Goal: Transaction & Acquisition: Purchase product/service

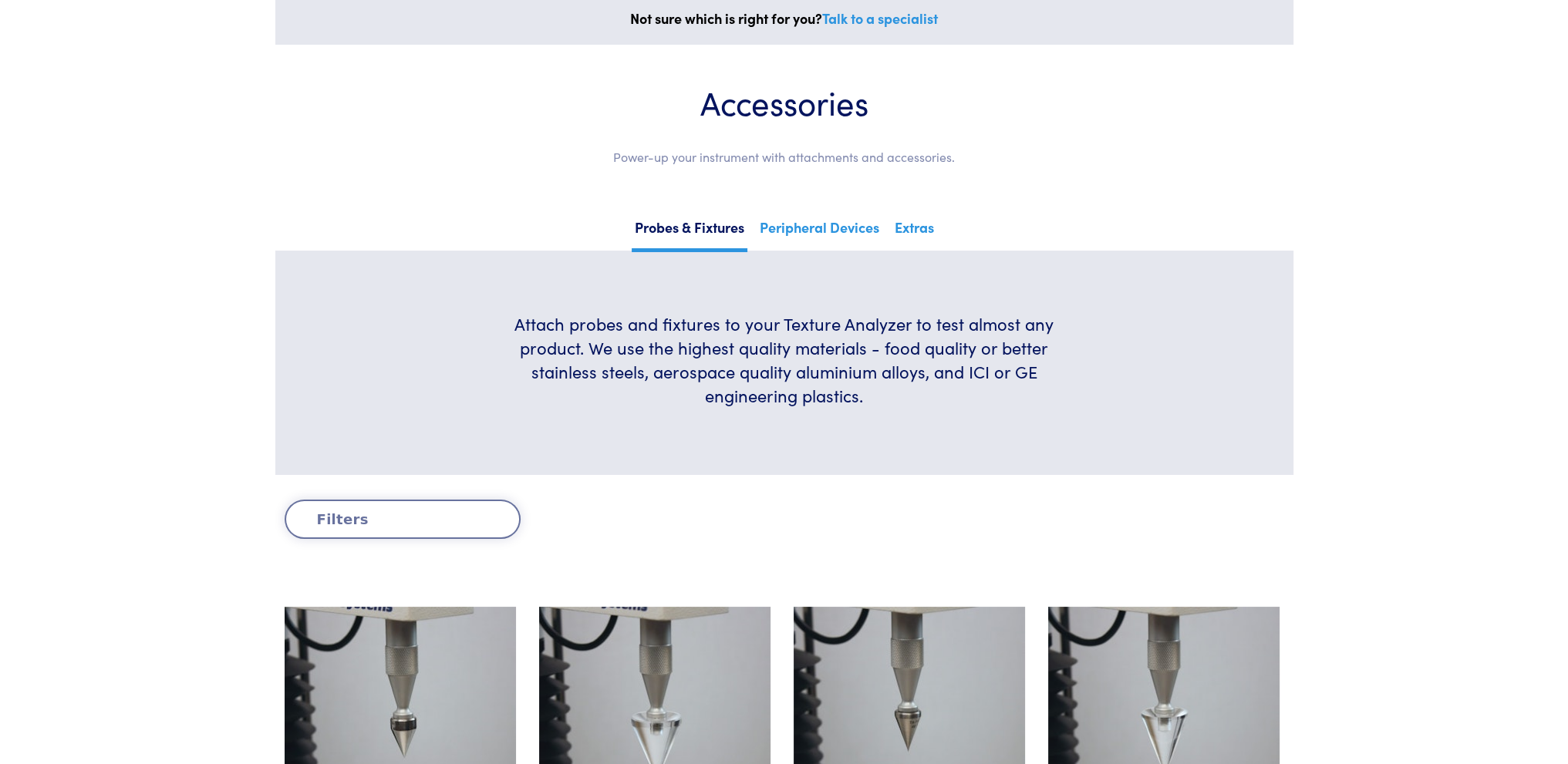
scroll to position [232, 0]
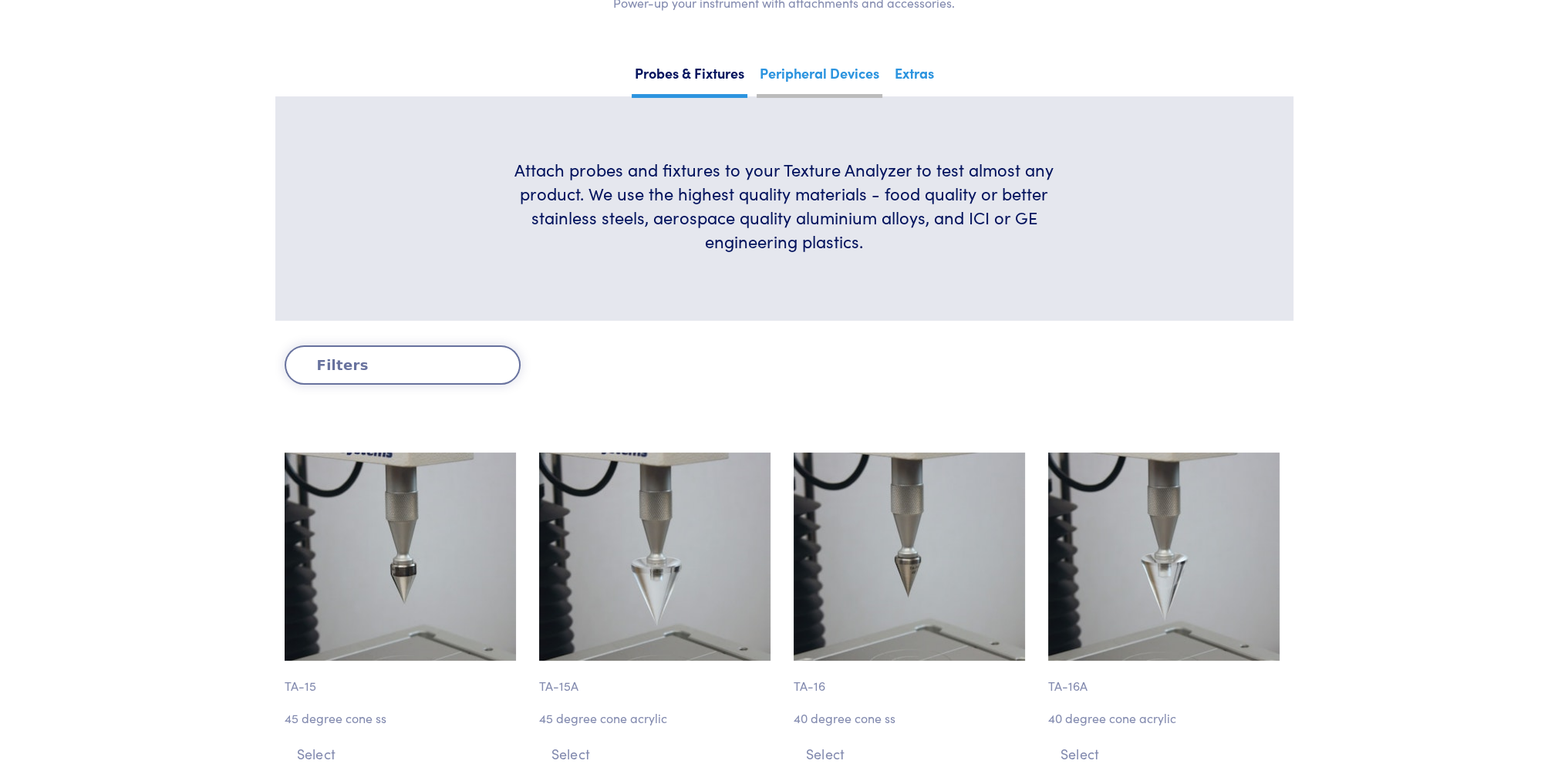
click at [796, 76] on link "Peripheral Devices" at bounding box center [819, 79] width 126 height 38
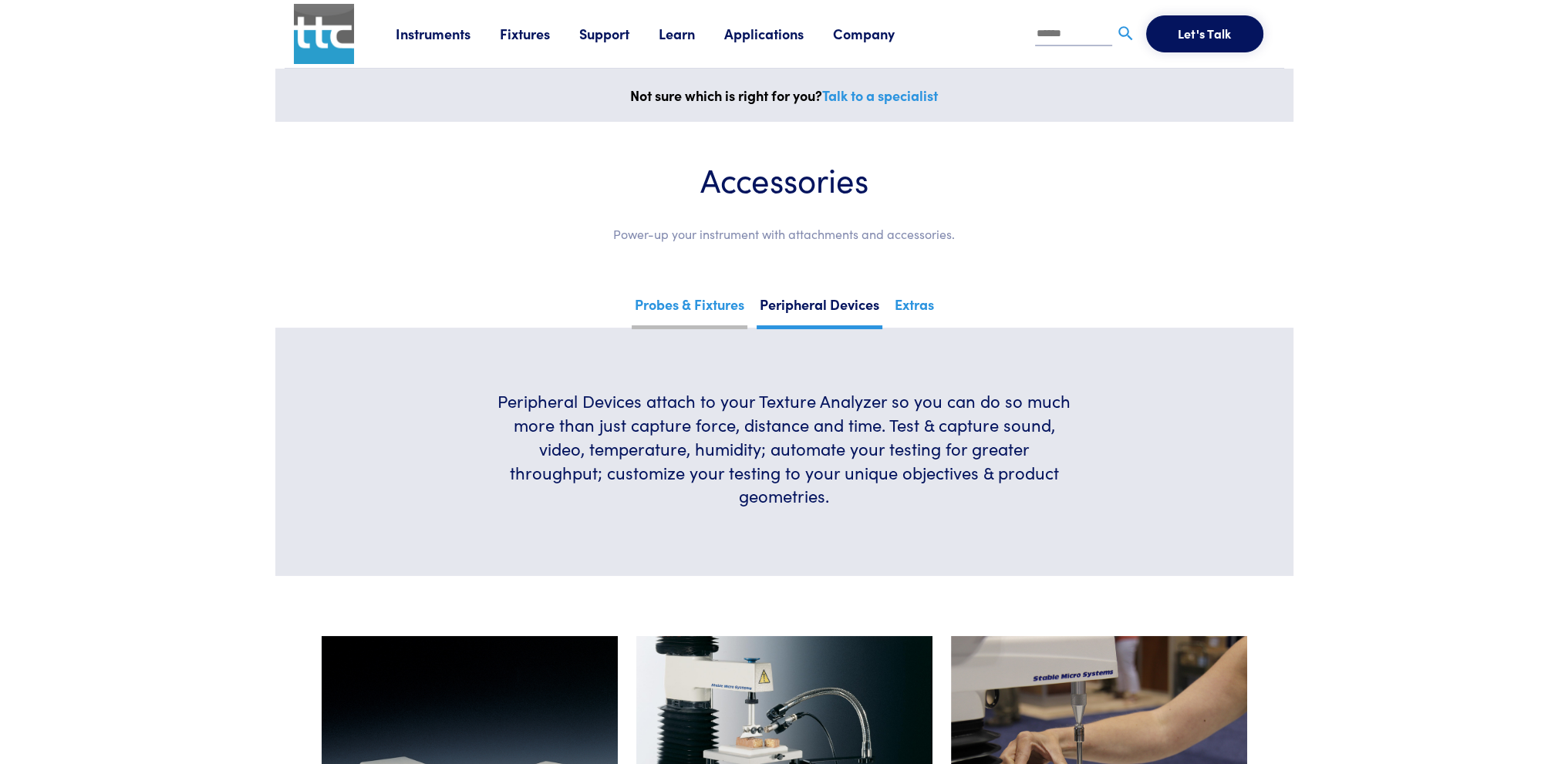
click at [683, 302] on link "Probes & Fixtures" at bounding box center [689, 310] width 116 height 38
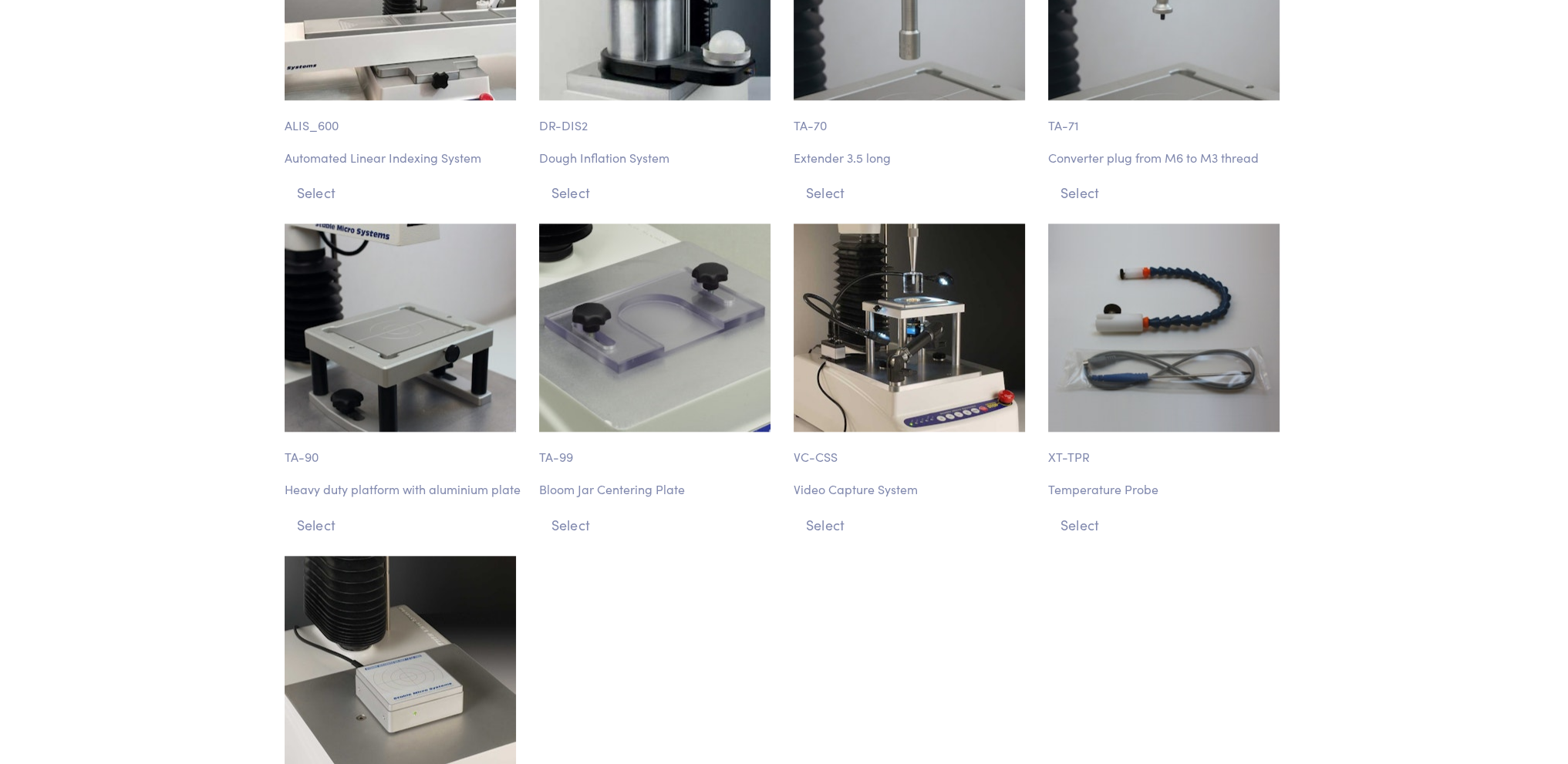
scroll to position [17818, 0]
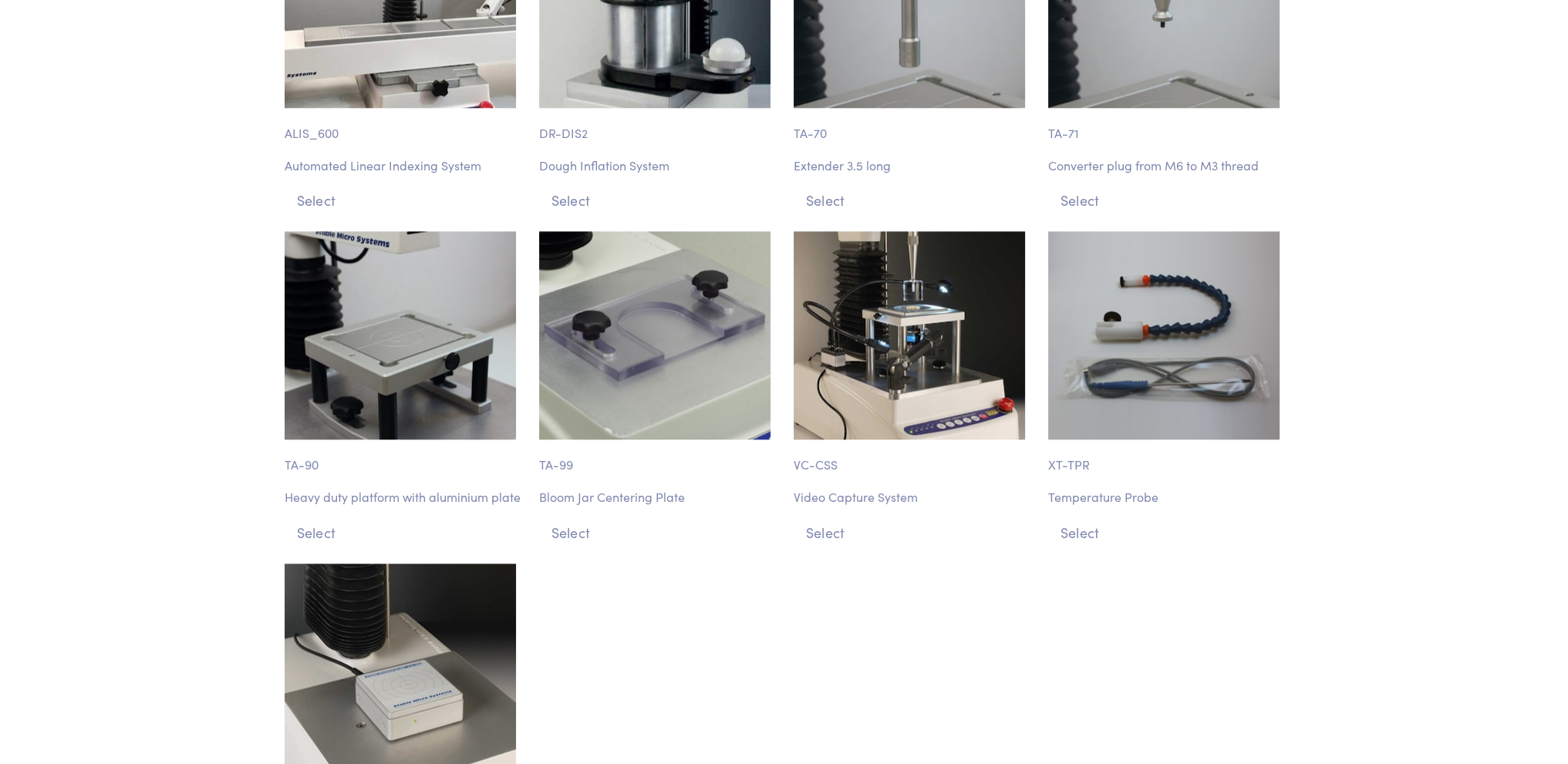
click at [913, 232] on img at bounding box center [910, 336] width 232 height 208
click at [1194, 265] on img at bounding box center [1164, 336] width 232 height 208
click at [950, 261] on img at bounding box center [910, 336] width 232 height 208
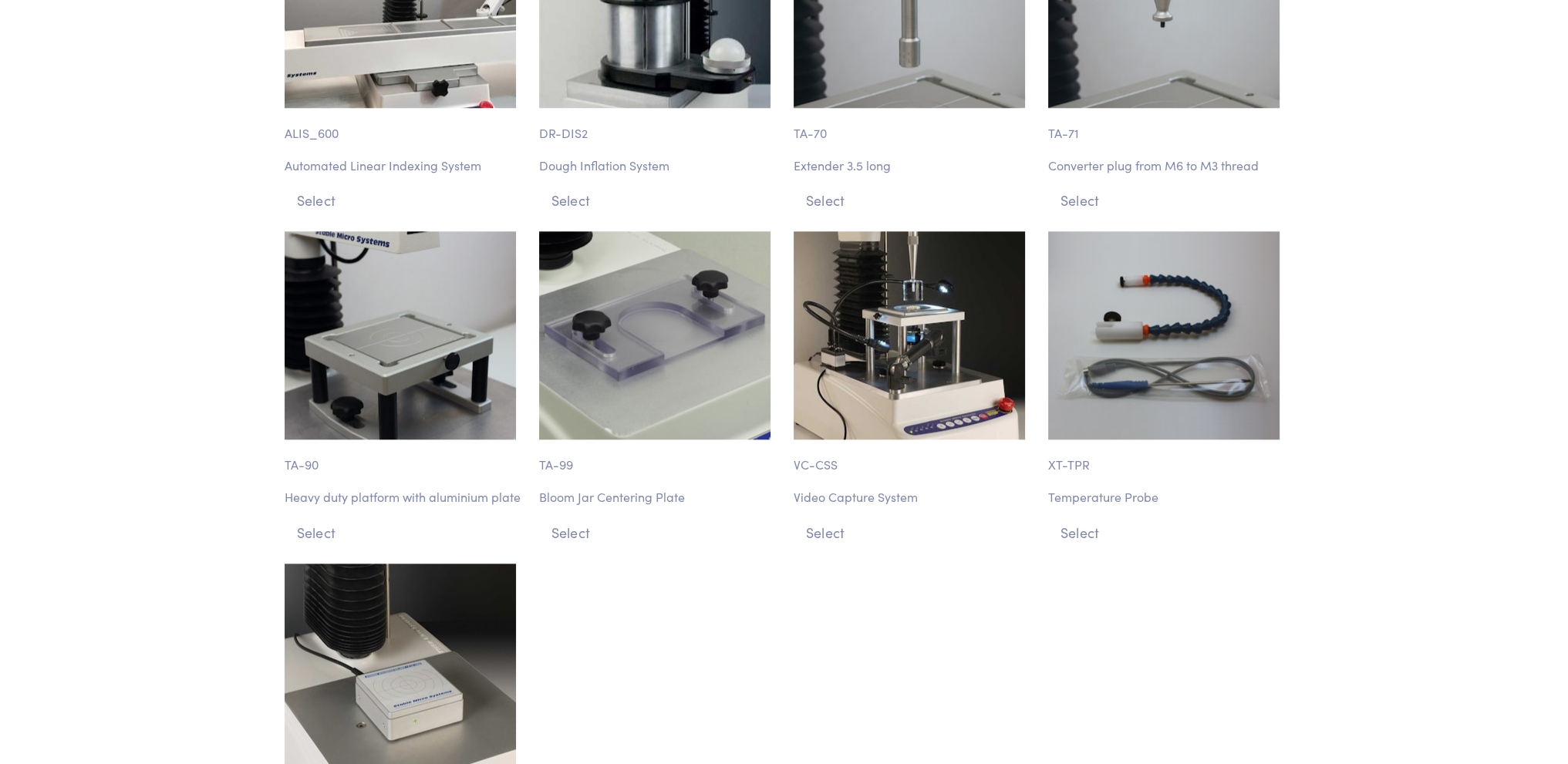
click at [950, 261] on img at bounding box center [910, 336] width 232 height 208
click at [883, 440] on p "VC-CSS" at bounding box center [912, 457] width 237 height 35
click at [837, 520] on button "Select" at bounding box center [912, 532] width 237 height 25
click at [817, 520] on button "Select" at bounding box center [912, 532] width 237 height 25
click at [1091, 520] on button "Select" at bounding box center [1166, 532] width 237 height 25
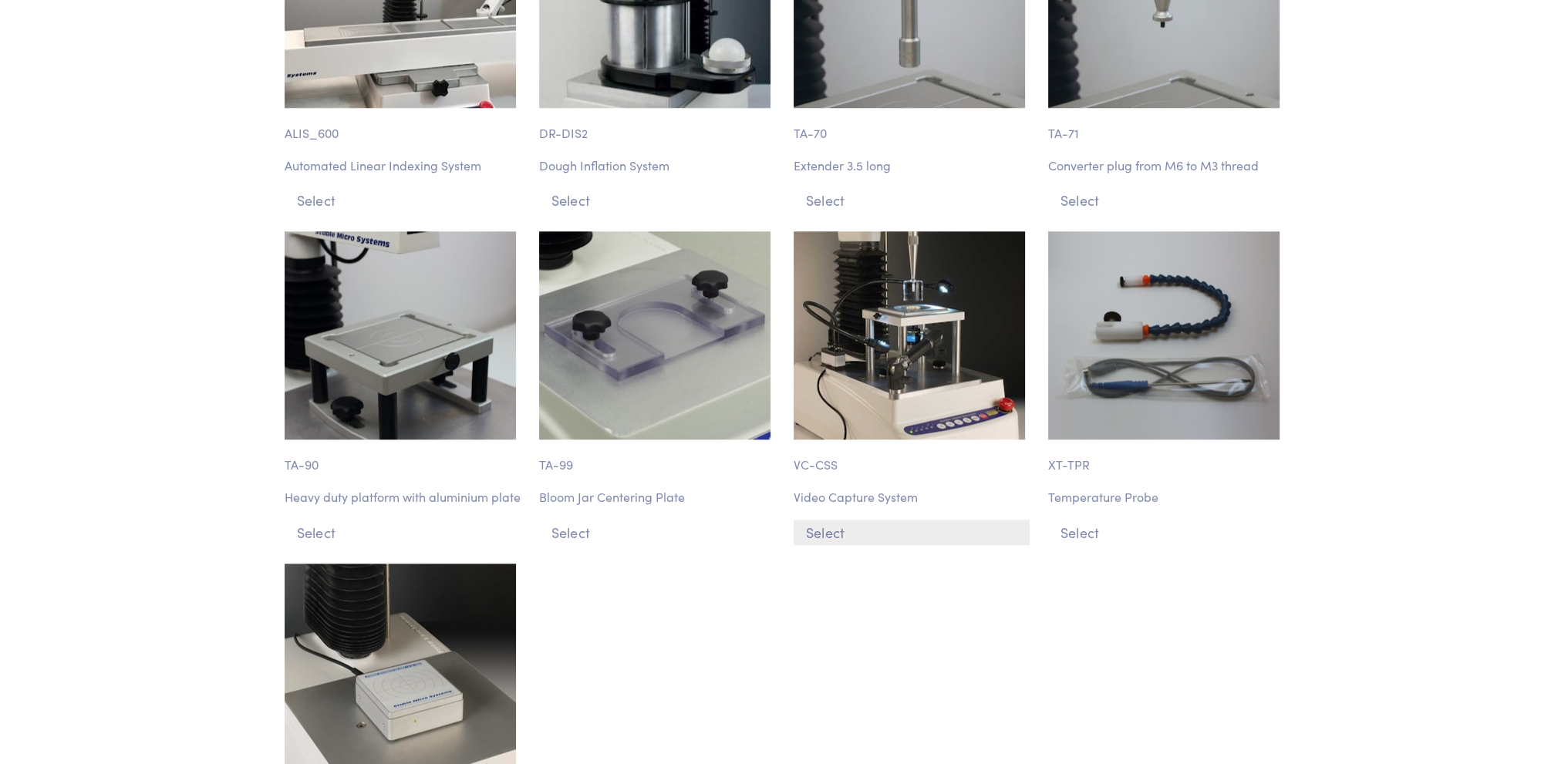
click at [839, 520] on button "Select" at bounding box center [912, 532] width 237 height 25
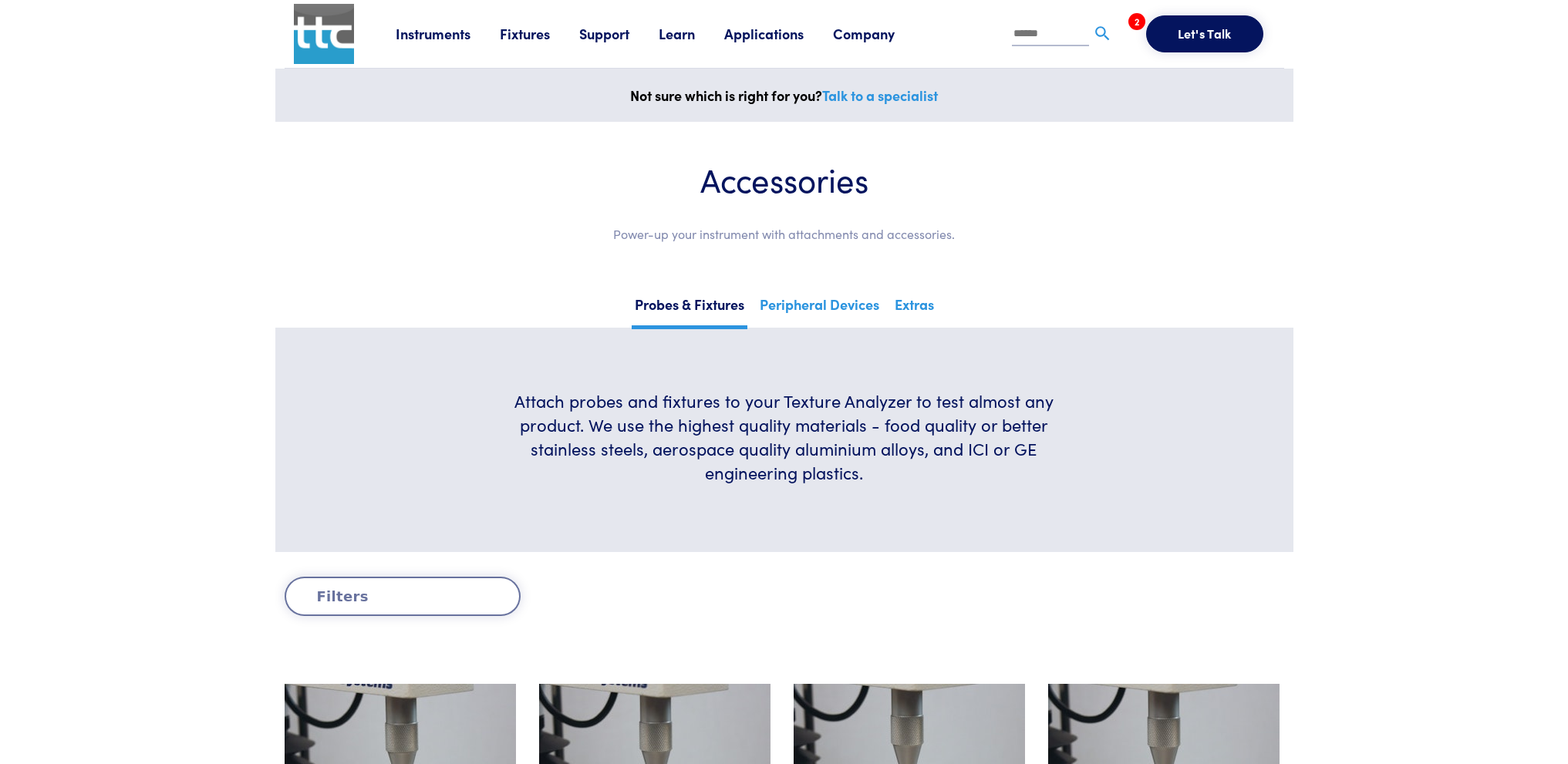
scroll to position [17801, 0]
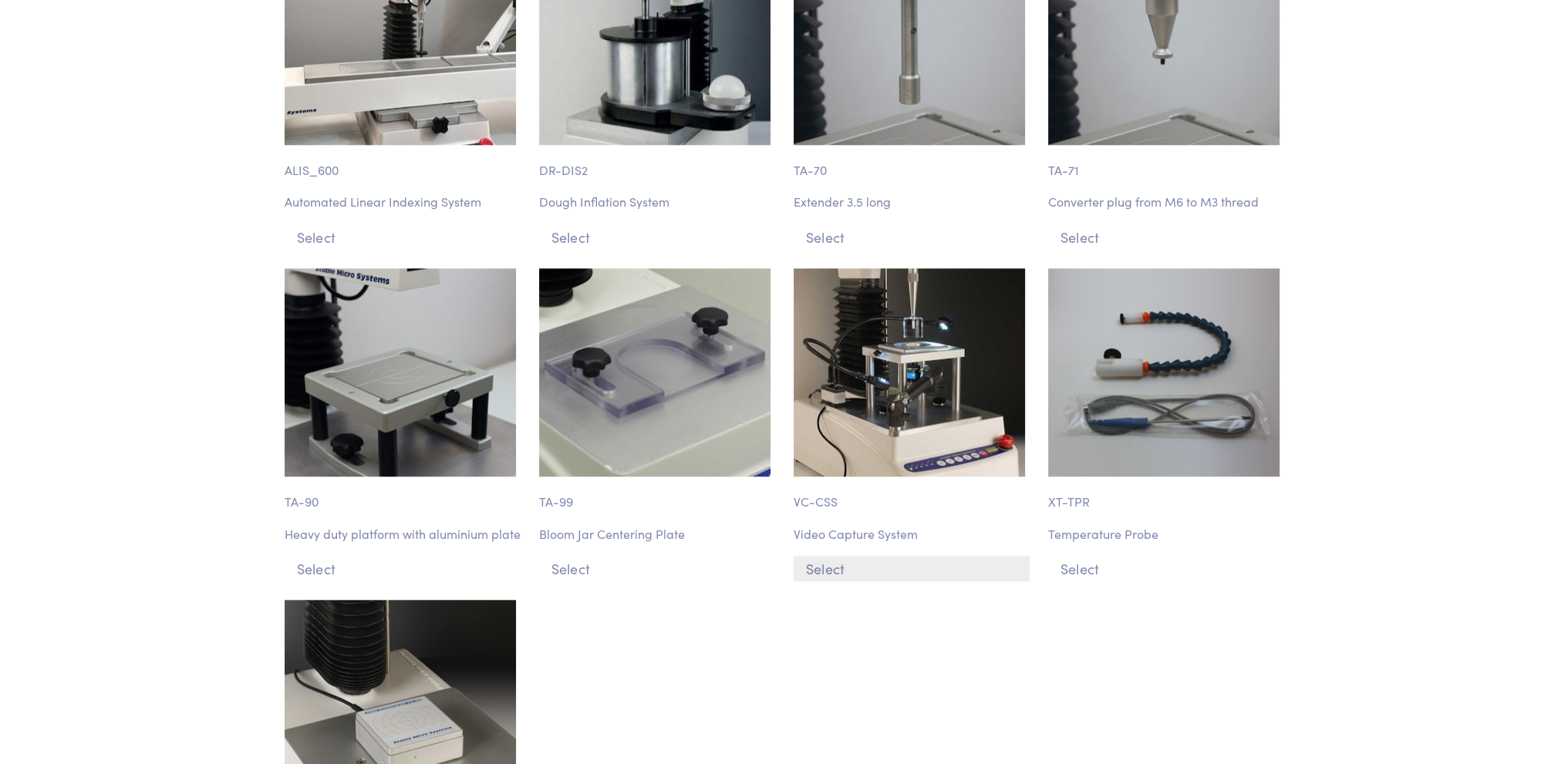
click at [838, 556] on button "Select" at bounding box center [912, 568] width 237 height 25
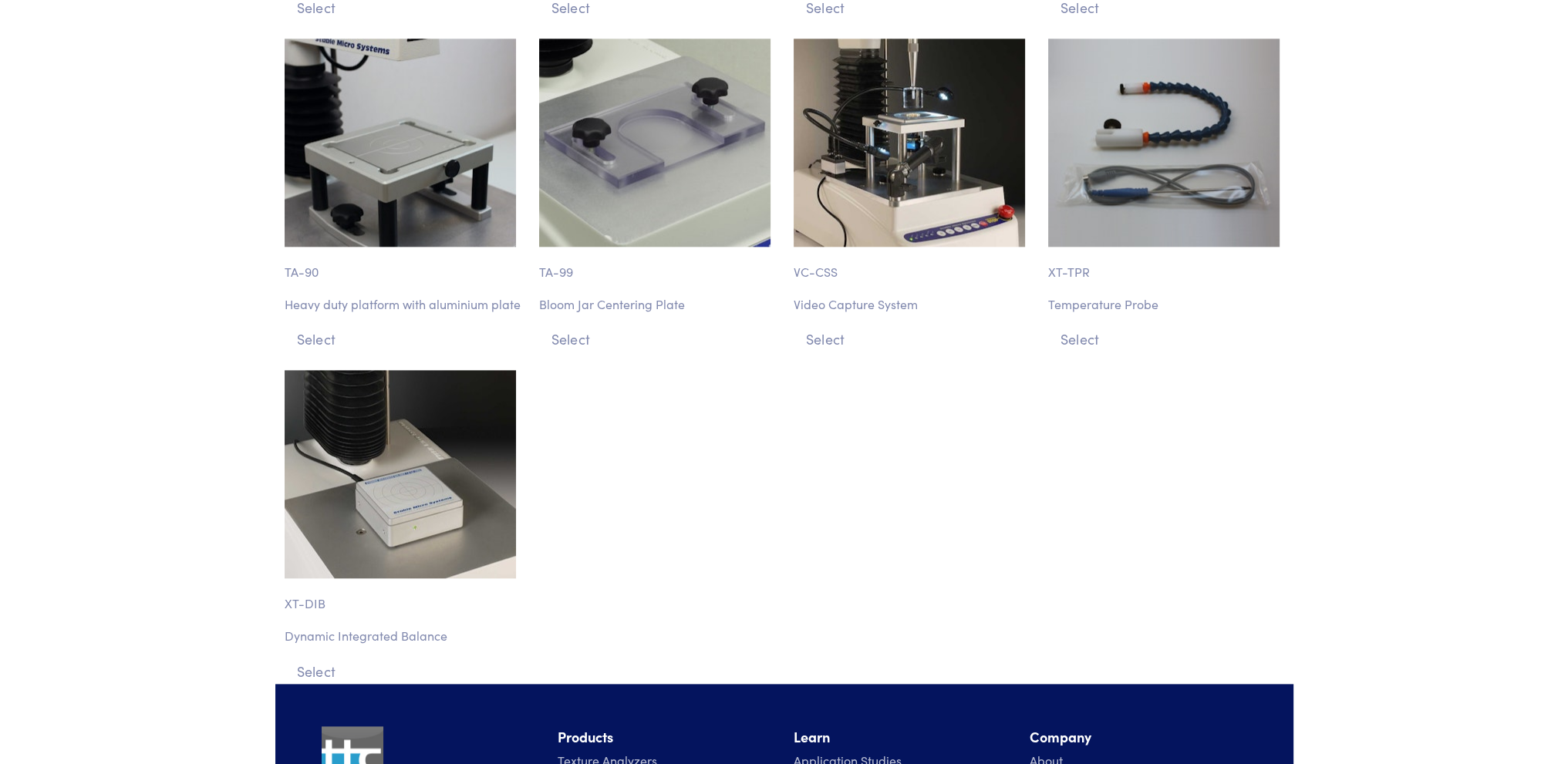
scroll to position [18032, 0]
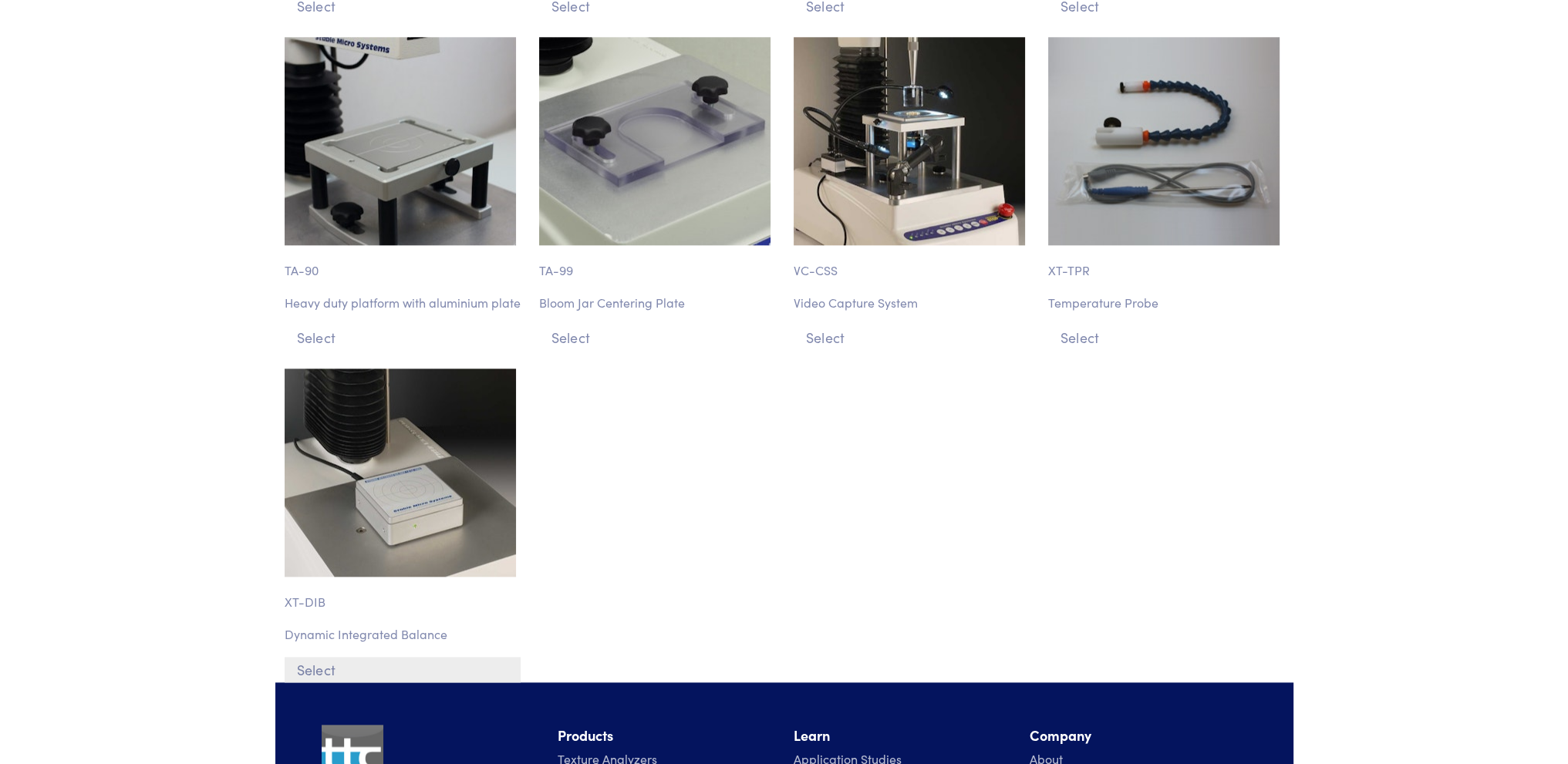
click at [316, 657] on button "Select" at bounding box center [402, 670] width 237 height 25
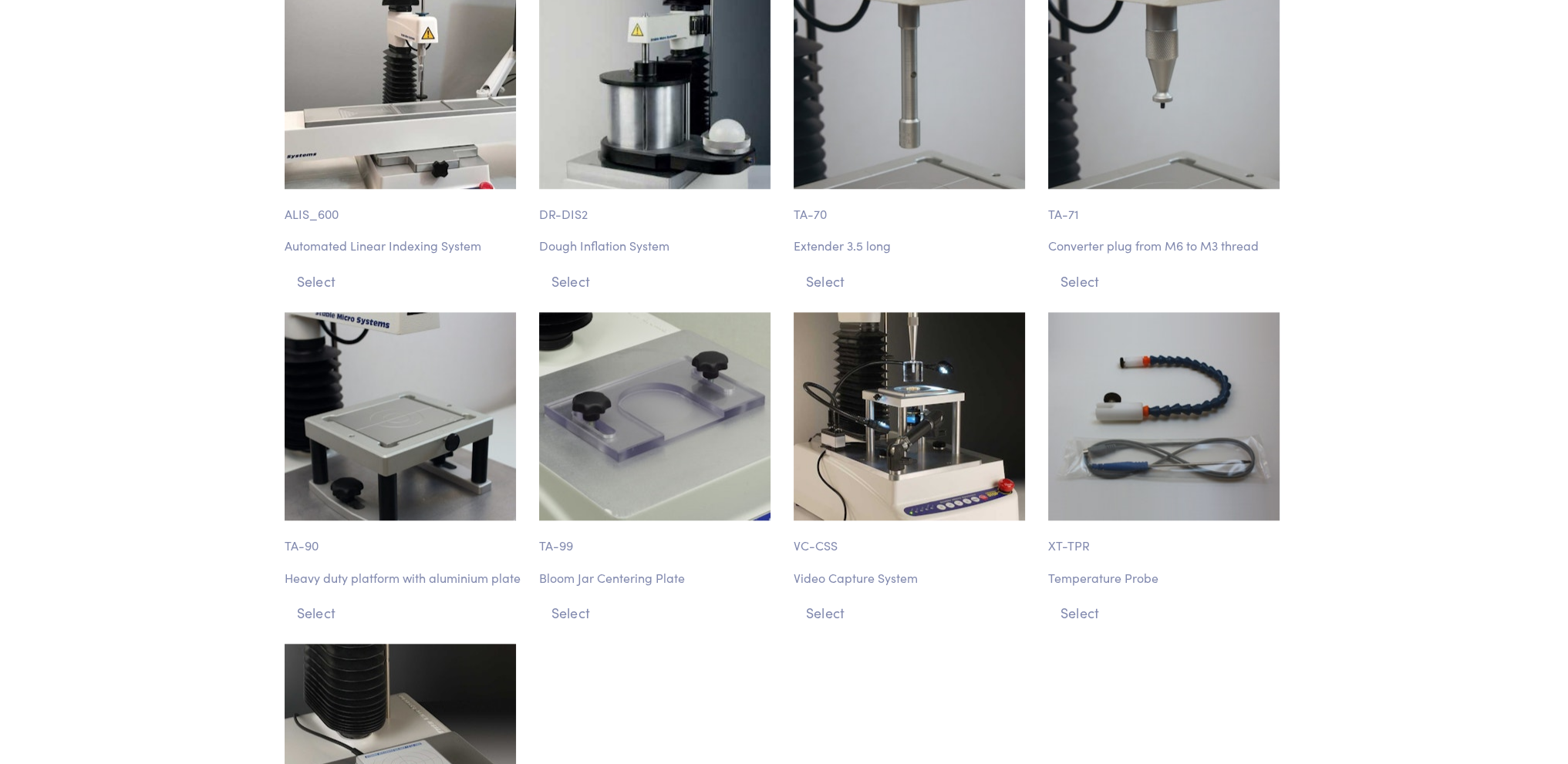
scroll to position [17724, 0]
